Goal: Transaction & Acquisition: Download file/media

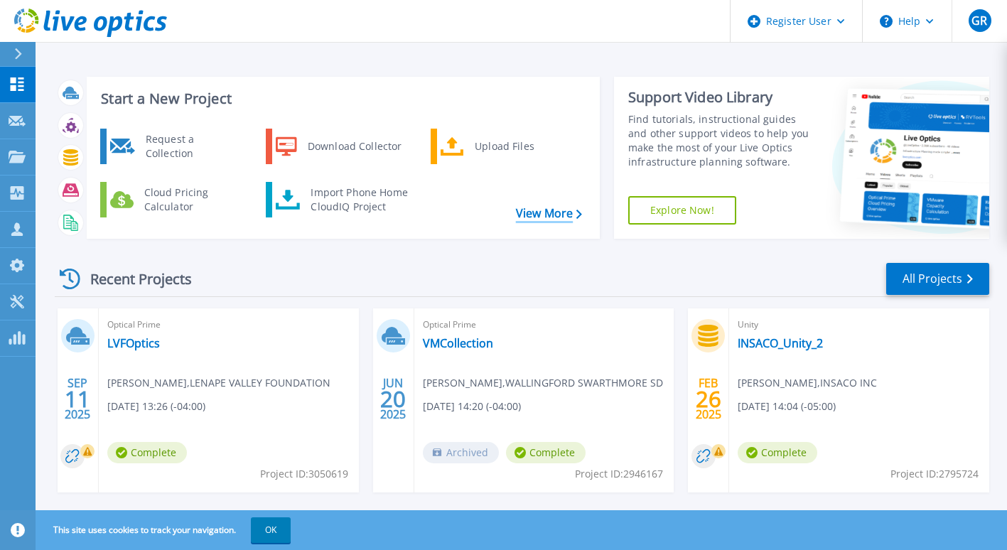
click at [533, 213] on link "View More" at bounding box center [549, 214] width 66 height 14
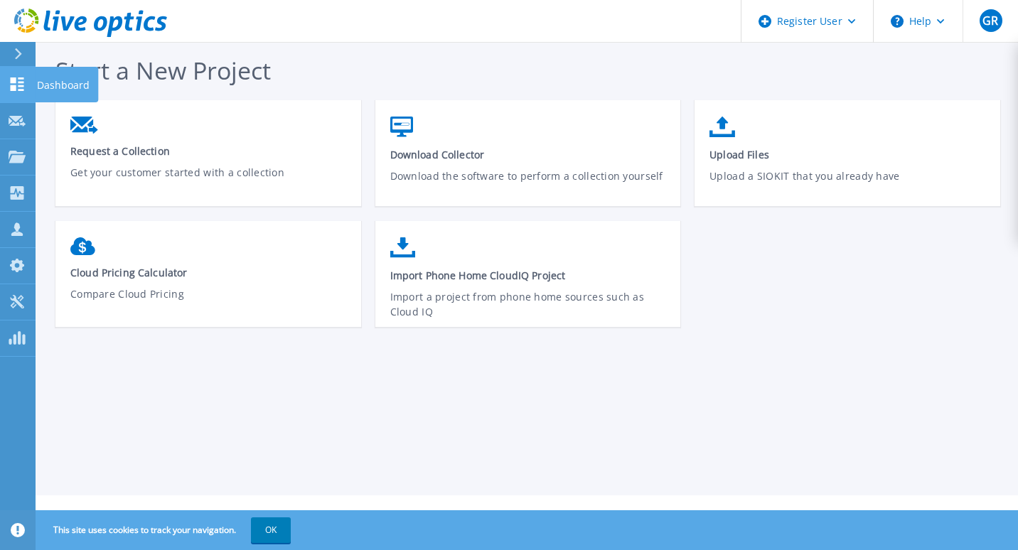
click at [23, 82] on icon at bounding box center [18, 84] width 14 height 14
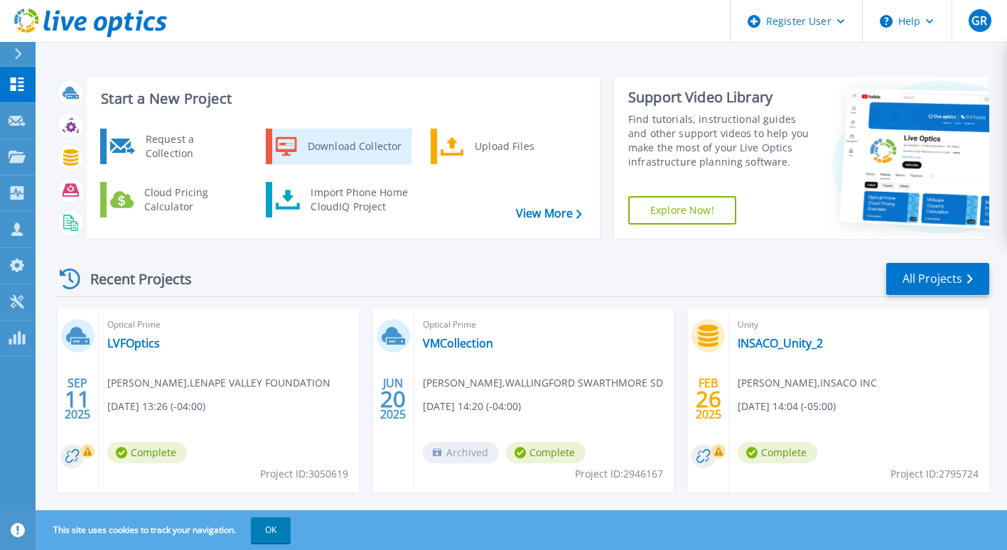
click at [318, 143] on div "Download Collector" at bounding box center [354, 146] width 107 height 28
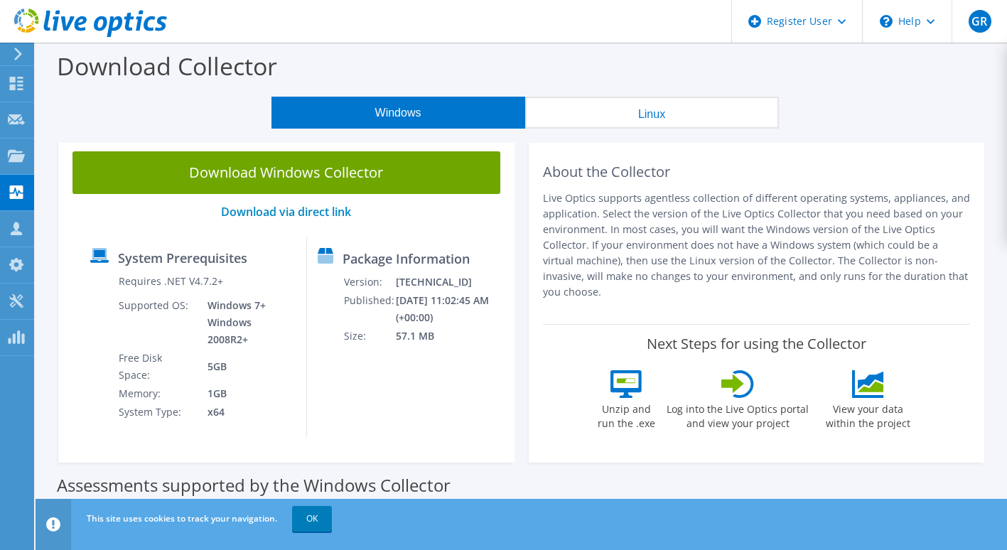
click at [14, 50] on icon at bounding box center [18, 54] width 11 height 13
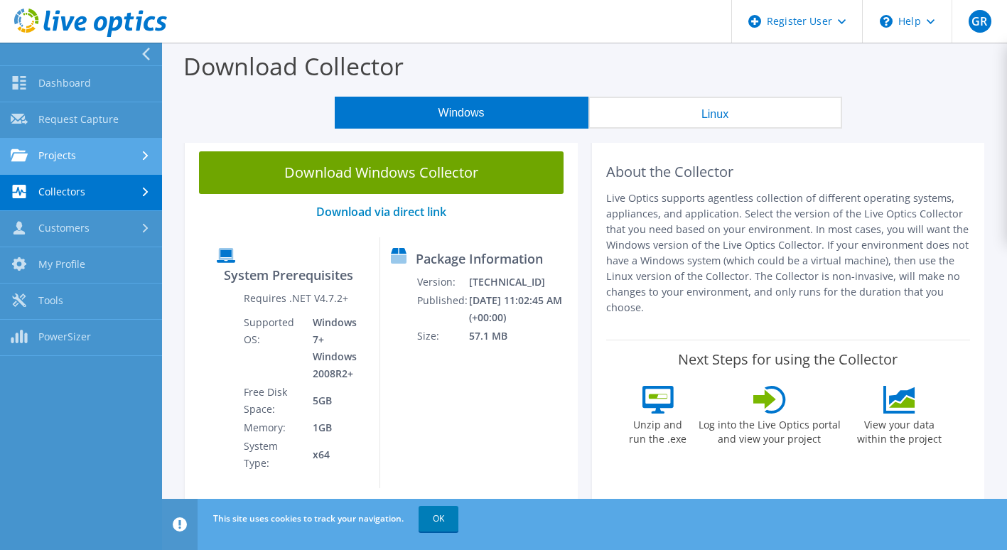
click at [80, 154] on link "Projects" at bounding box center [81, 157] width 162 height 36
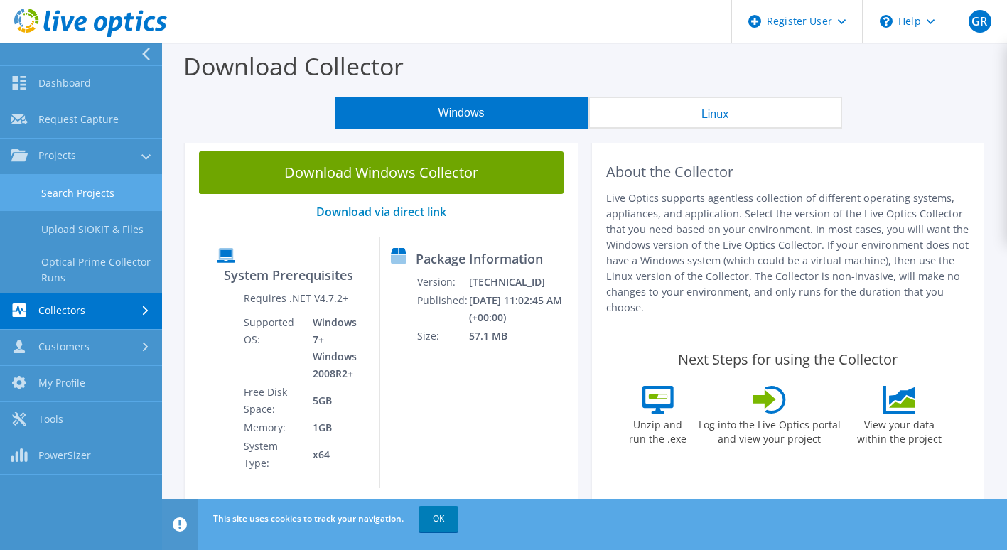
click at [75, 188] on link "Search Projects" at bounding box center [81, 193] width 162 height 36
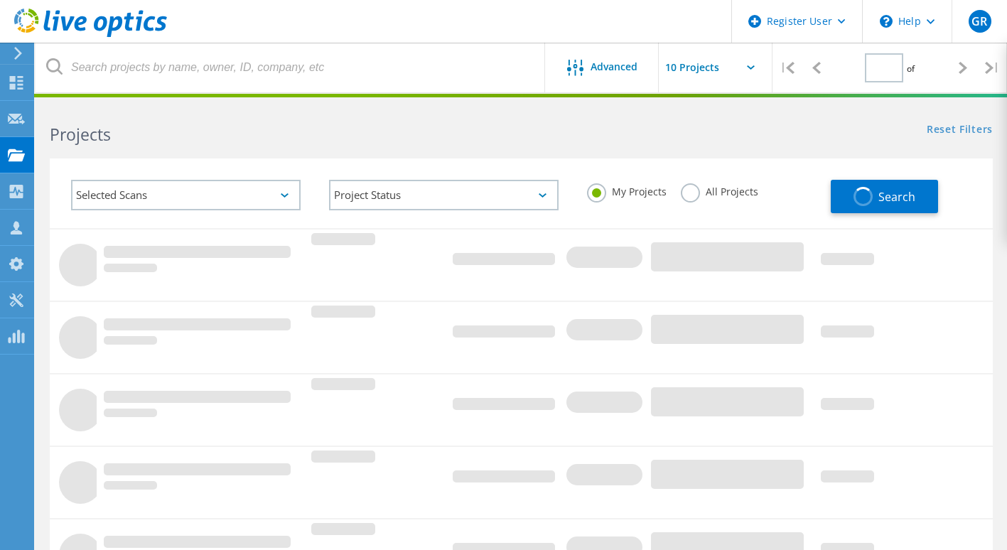
type input "1"
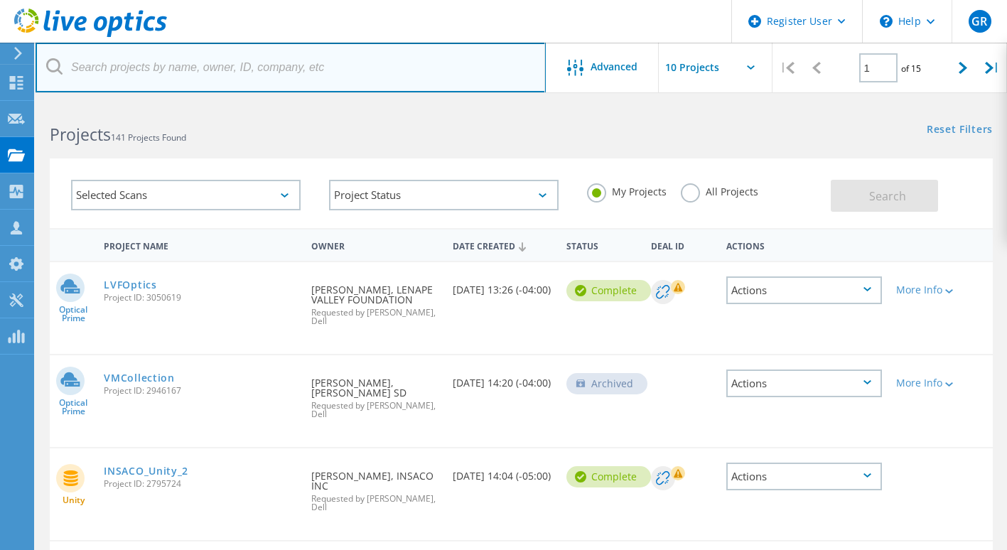
click at [272, 66] on input "text" at bounding box center [291, 68] width 510 height 50
paste input "[PERSON_NAME][EMAIL_ADDRESS][PERSON_NAME][DOMAIN_NAME]"
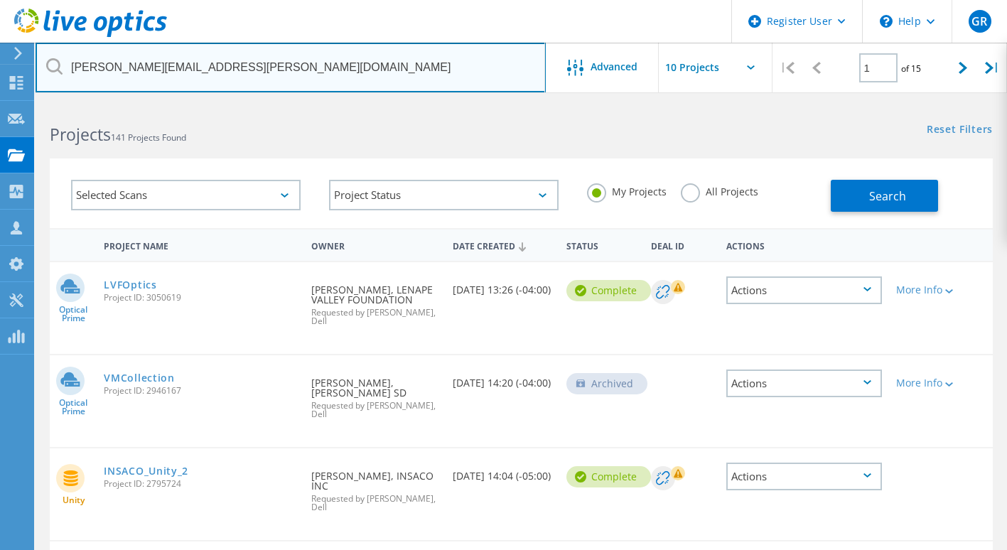
type input "[PERSON_NAME][EMAIL_ADDRESS][PERSON_NAME][DOMAIN_NAME]"
